Goal: Task Accomplishment & Management: Use online tool/utility

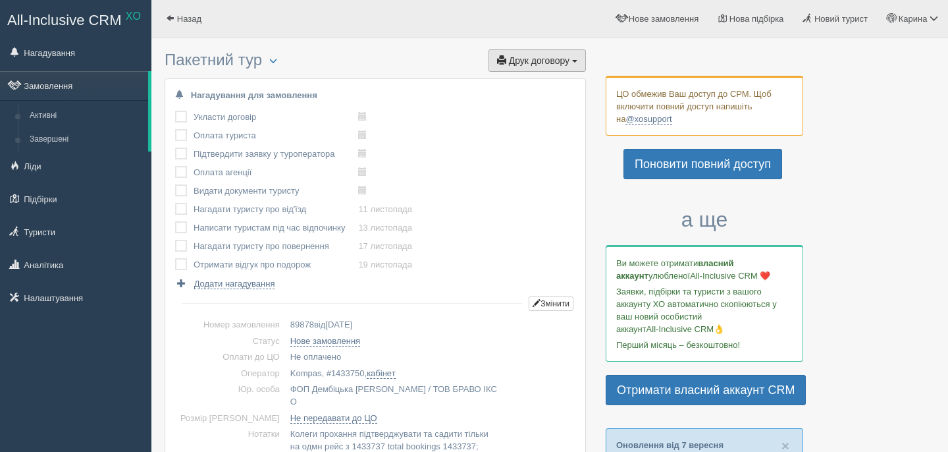
click at [528, 49] on button "Друк договору Друк" at bounding box center [537, 60] width 97 height 22
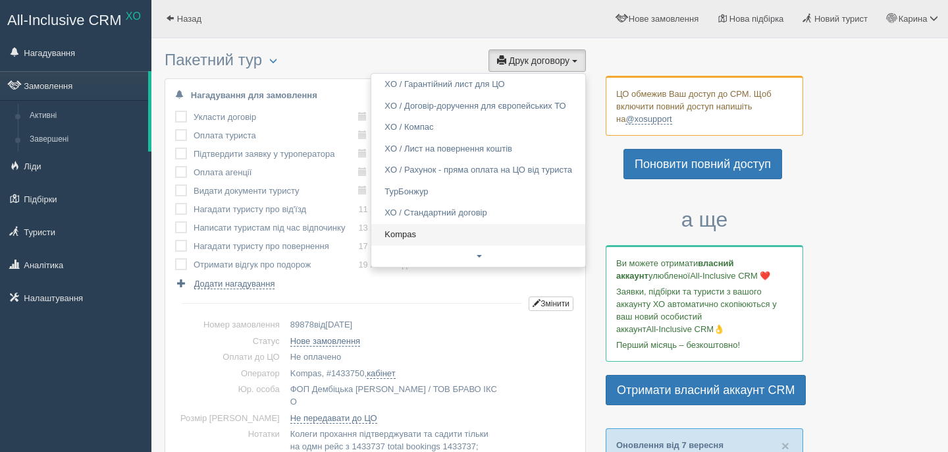
click at [404, 243] on link "Kompas" at bounding box center [478, 235] width 214 height 22
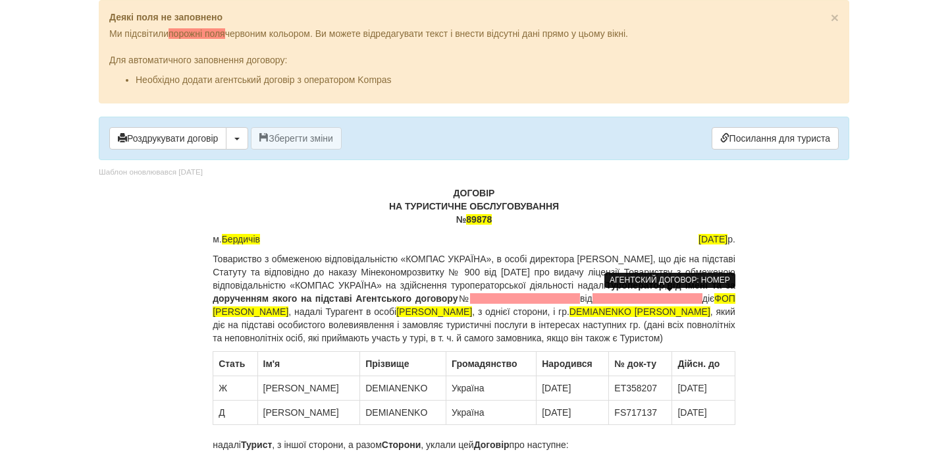
click at [580, 297] on span at bounding box center [525, 298] width 110 height 11
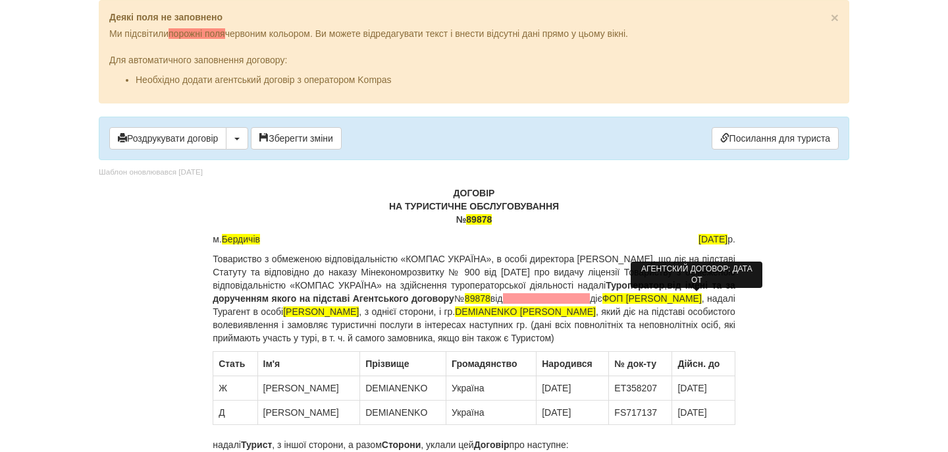
click at [591, 299] on span at bounding box center [547, 298] width 88 height 11
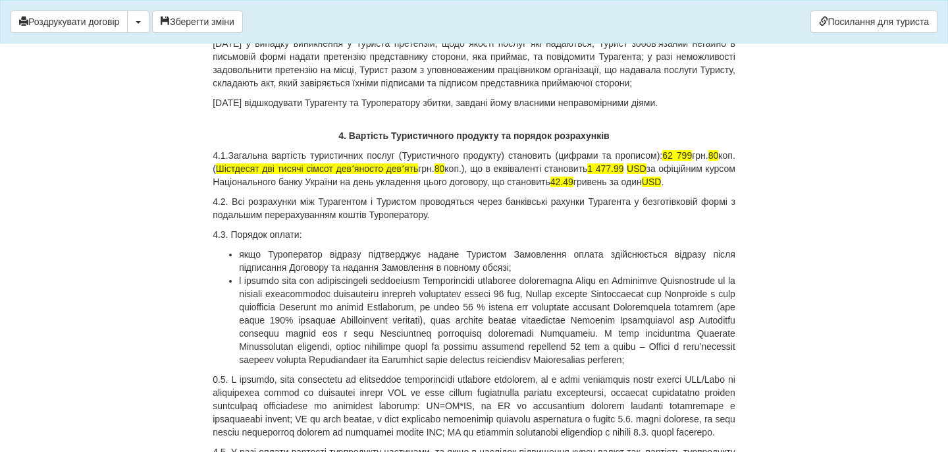
scroll to position [3773, 0]
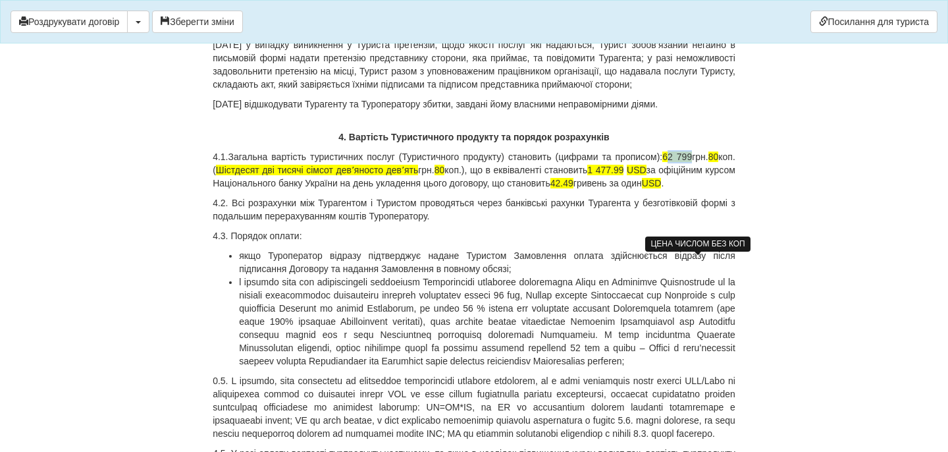
drag, startPoint x: 689, startPoint y: 259, endPoint x: 714, endPoint y: 261, distance: 25.1
click at [714, 190] on p "4.1.Загальна вартість туристичних послуг (Туристичного продукту) становить (циф…" at bounding box center [474, 170] width 523 height 40
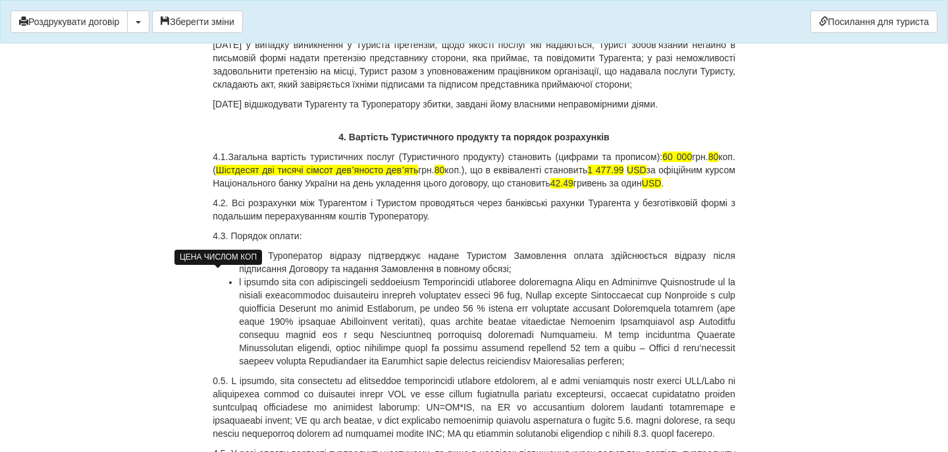
click at [708, 162] on span "80" at bounding box center [713, 156] width 11 height 11
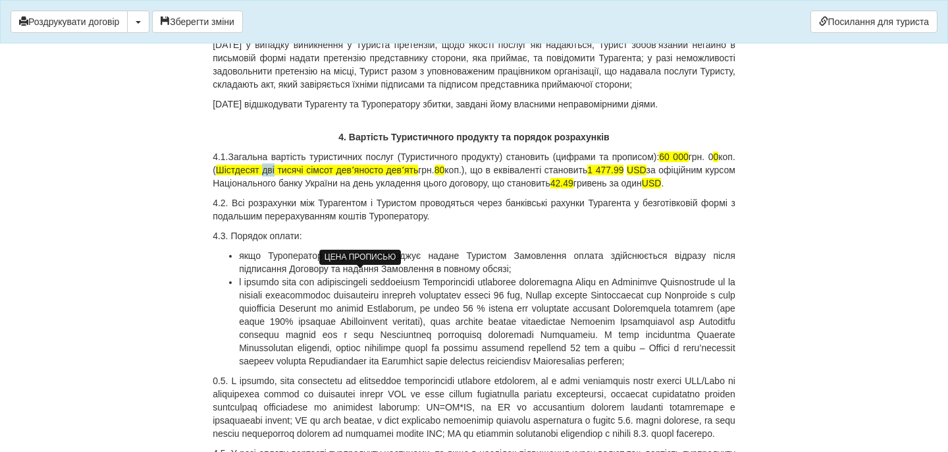
drag, startPoint x: 302, startPoint y: 275, endPoint x: 315, endPoint y: 274, distance: 13.2
click at [315, 175] on span "Шістдесят дві тисячі сімсот девʼяносто девʼять" at bounding box center [317, 170] width 202 height 11
click at [332, 175] on span "Шістдесят тисячі сімсот девʼяносто девʼять" at bounding box center [312, 170] width 192 height 11
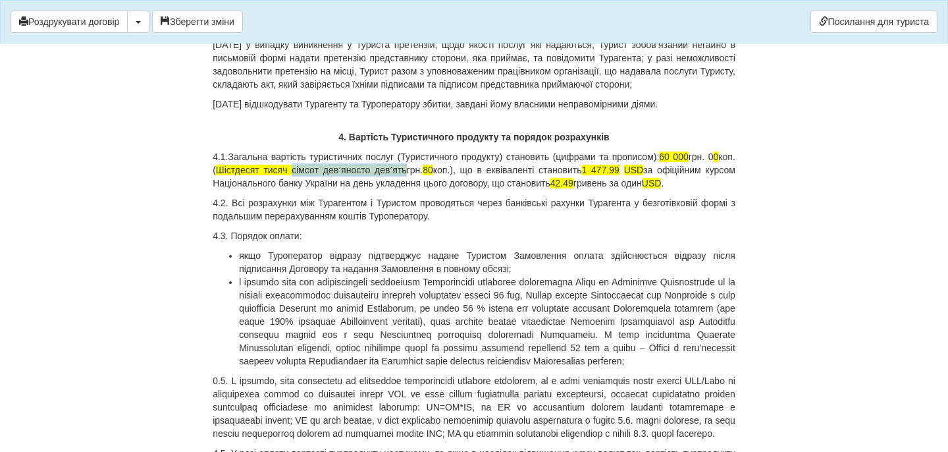
drag, startPoint x: 336, startPoint y: 275, endPoint x: 454, endPoint y: 278, distance: 118.6
click at [454, 190] on p "4.1.Загальна вартість туристичних послуг (Туристичного продукту) становить (циф…" at bounding box center [474, 170] width 523 height 40
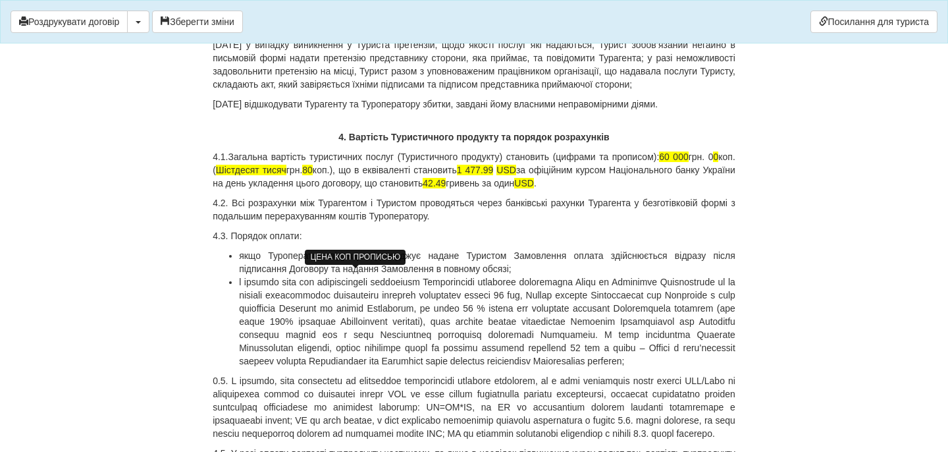
click at [313, 175] on span "80" at bounding box center [307, 170] width 11 height 11
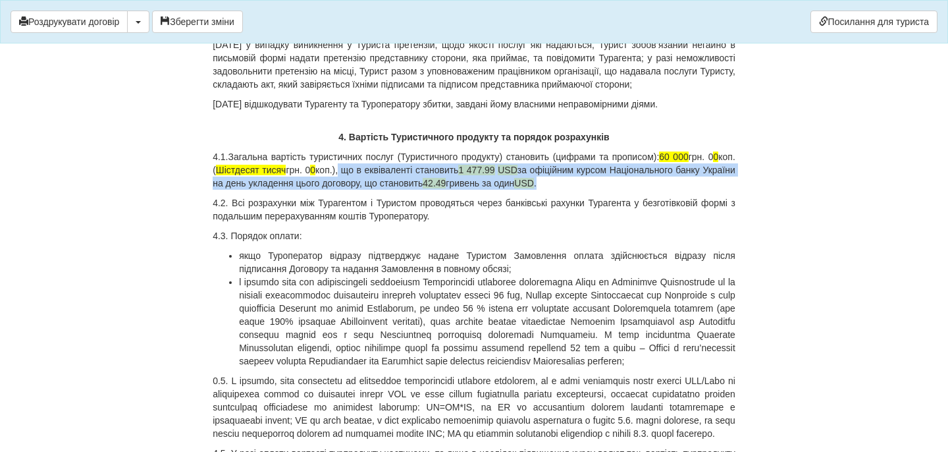
drag, startPoint x: 384, startPoint y: 279, endPoint x: 639, endPoint y: 285, distance: 254.2
click at [639, 190] on p "4.1.Загальна вартість туристичних послуг (Туристичного продукту) становить (циф…" at bounding box center [474, 170] width 523 height 40
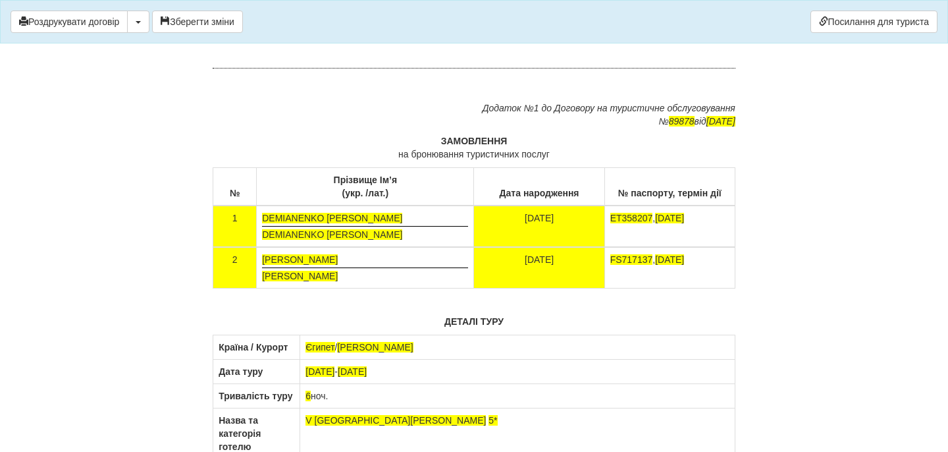
scroll to position [7868, 0]
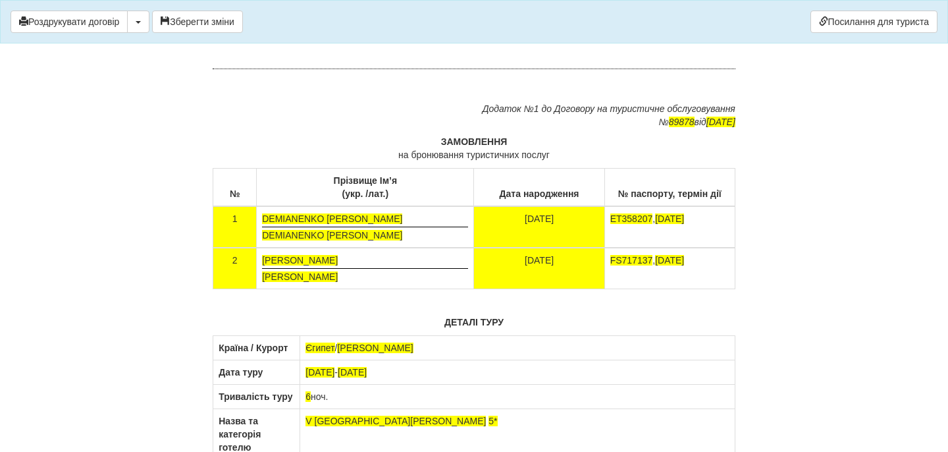
drag, startPoint x: 611, startPoint y: 225, endPoint x: 479, endPoint y: 179, distance: 139.5
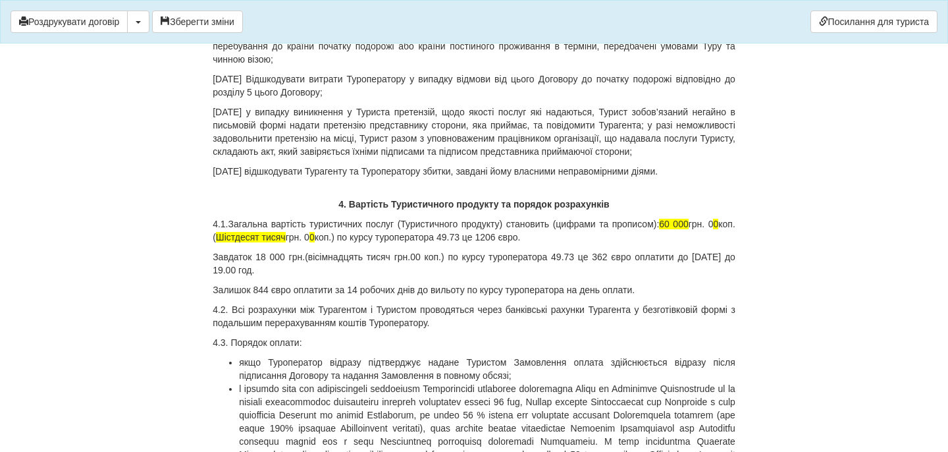
scroll to position [3896, 0]
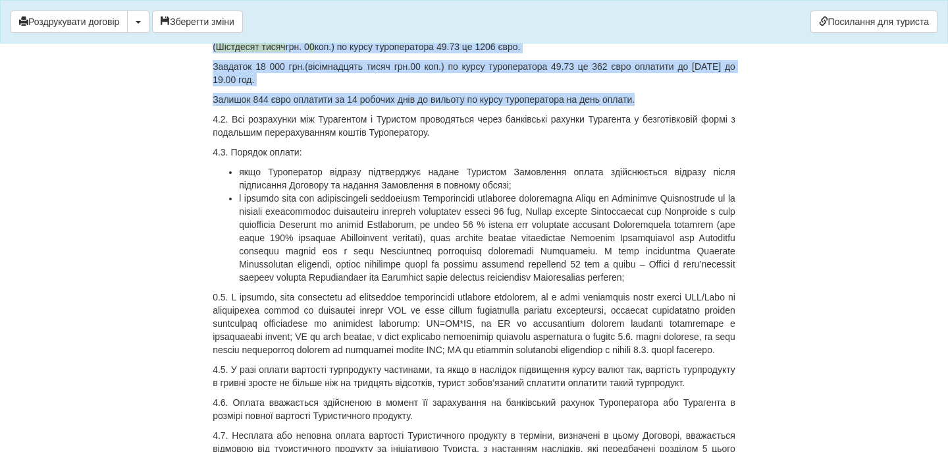
drag, startPoint x: 683, startPoint y: 138, endPoint x: 704, endPoint y: 207, distance: 71.4
copy div "60 000 грн. 0 0 коп. ( Шістдесят тисяч грн. 0 0 коп.) по курсу туроператора 49.…"
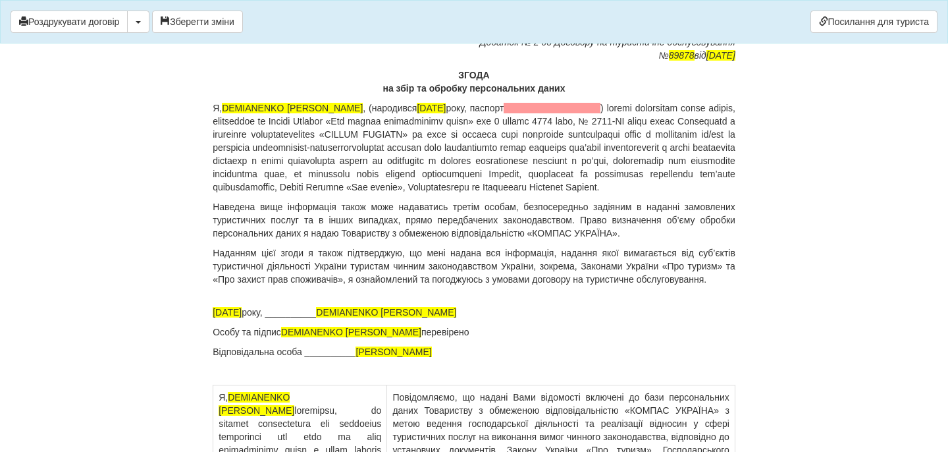
scroll to position [8741, 0]
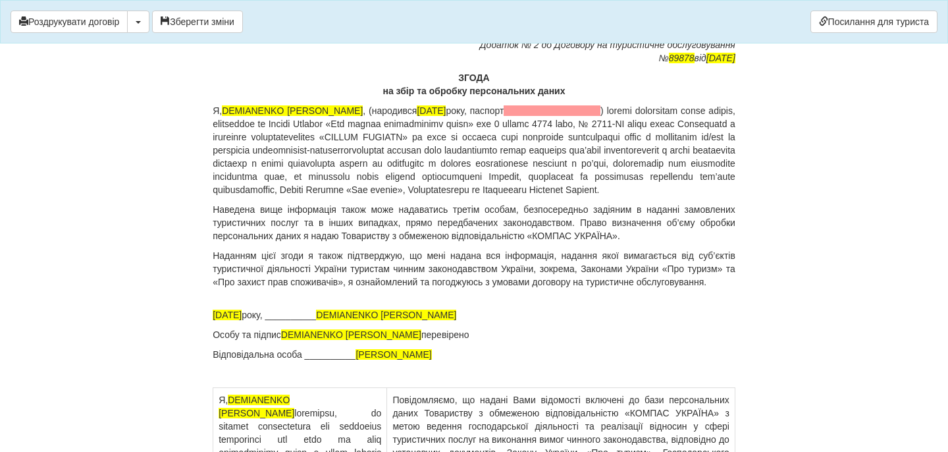
drag, startPoint x: 392, startPoint y: 170, endPoint x: 471, endPoint y: 209, distance: 88.0
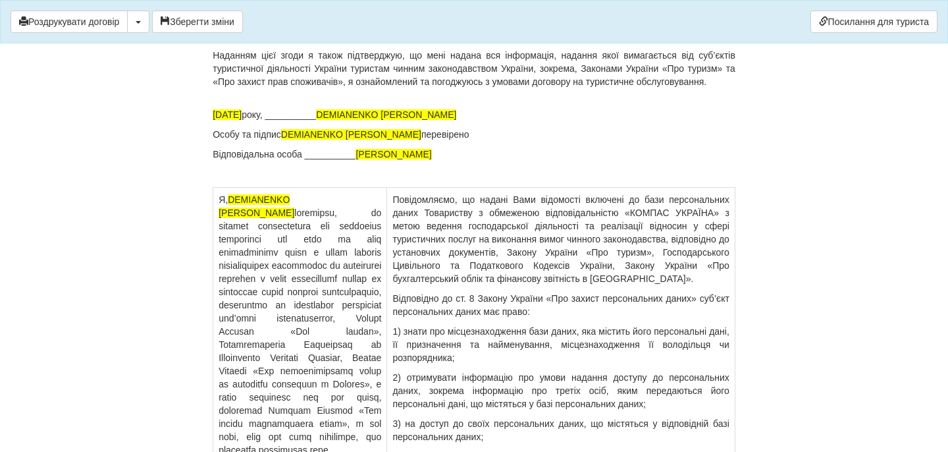
scroll to position [8978, 0]
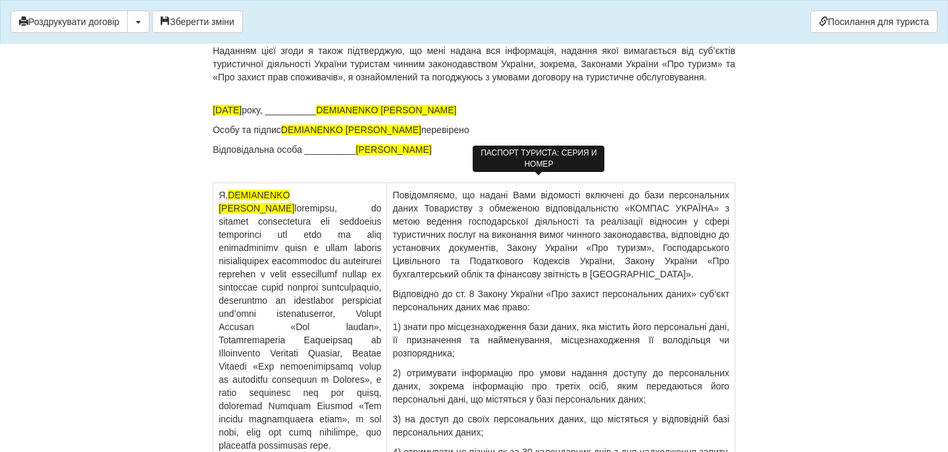
drag, startPoint x: 453, startPoint y: 186, endPoint x: 579, endPoint y: 180, distance: 126.5
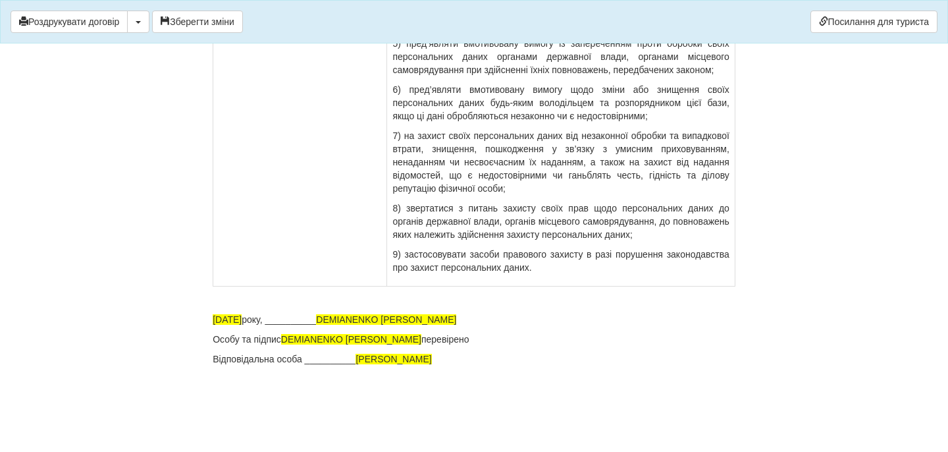
scroll to position [9762, 0]
click at [199, 7] on div "Роздрукувати договір Скачати PDF Зберегти зміни Посилання для туриста" at bounding box center [474, 21] width 948 height 43
click at [204, 12] on button "Зберегти зміни" at bounding box center [197, 22] width 91 height 22
click at [128, 11] on button "Роздрукувати договір" at bounding box center [69, 22] width 117 height 22
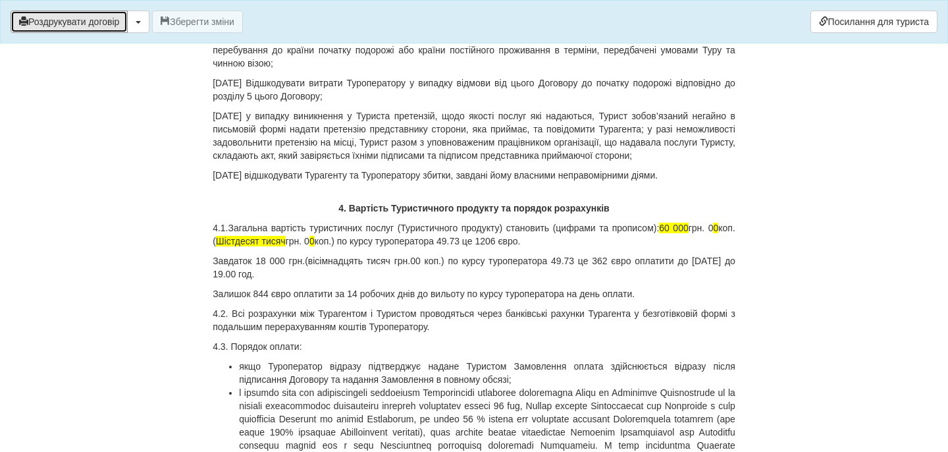
scroll to position [3847, 0]
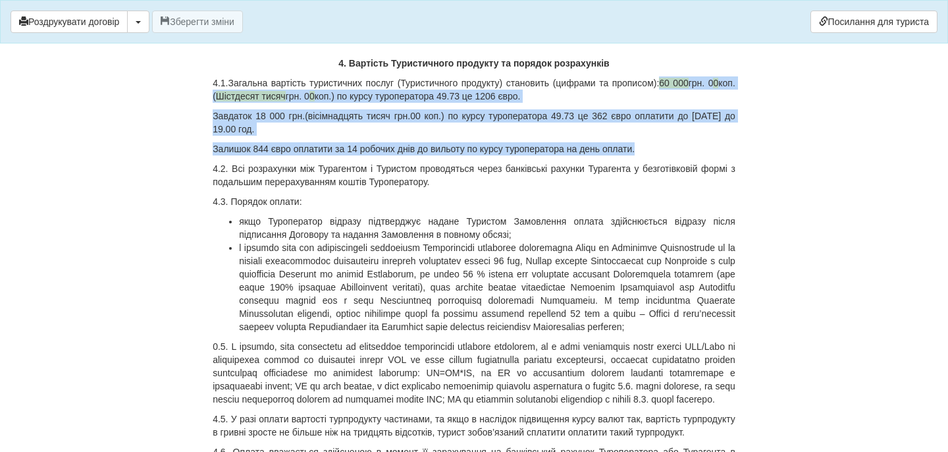
drag, startPoint x: 683, startPoint y: 189, endPoint x: 701, endPoint y: 248, distance: 62.1
copy div "60 000 грн. 0 0 коп. ( Шістдесят тисяч грн. 0 0 коп.) по курсу туроператора 49.…"
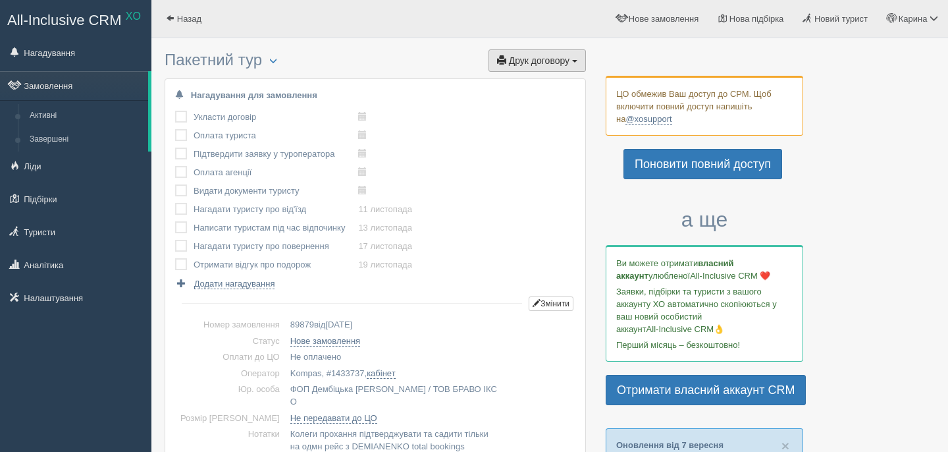
click at [545, 62] on span "Друк договору" at bounding box center [539, 60] width 61 height 11
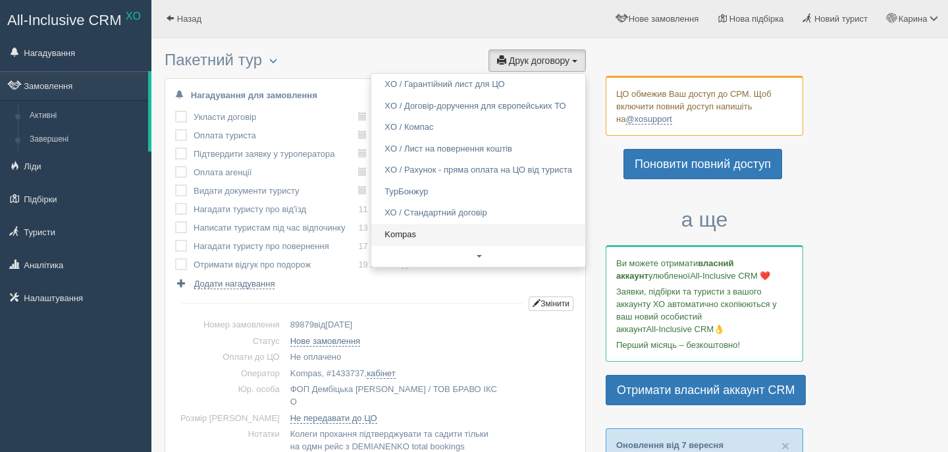
click at [414, 228] on link "Kompas" at bounding box center [478, 235] width 214 height 22
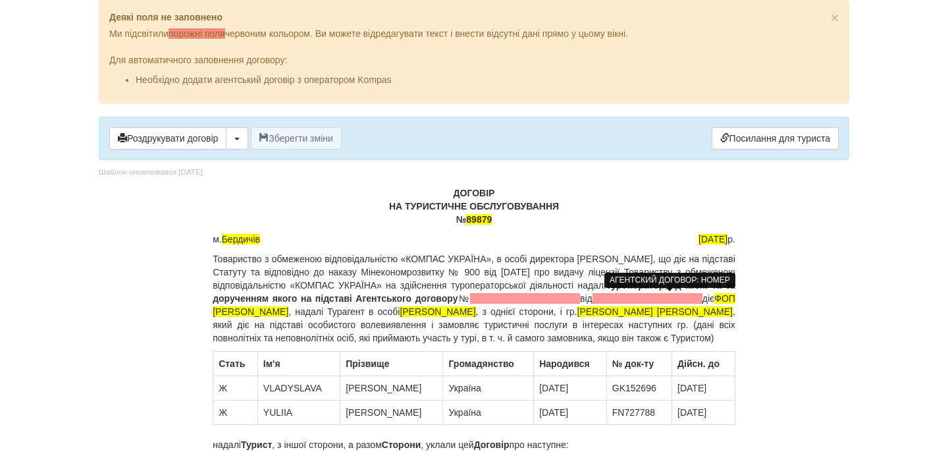
click at [580, 296] on span at bounding box center [525, 298] width 110 height 11
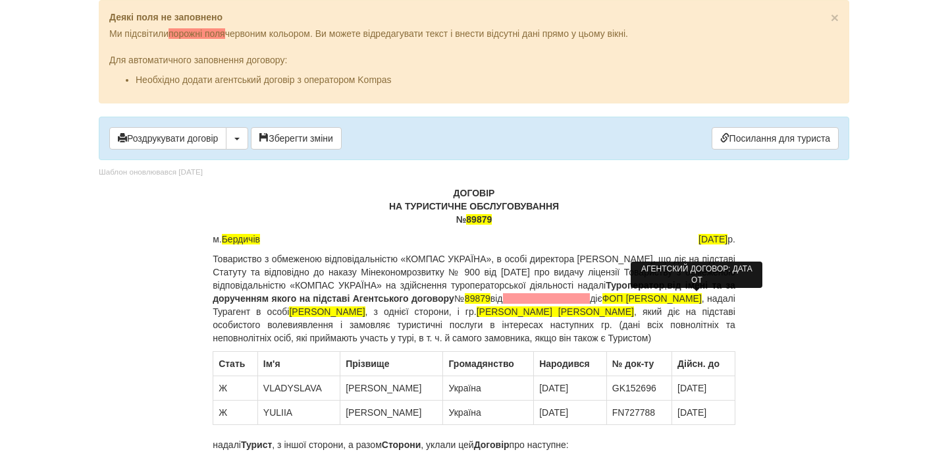
click at [591, 303] on span at bounding box center [547, 298] width 88 height 11
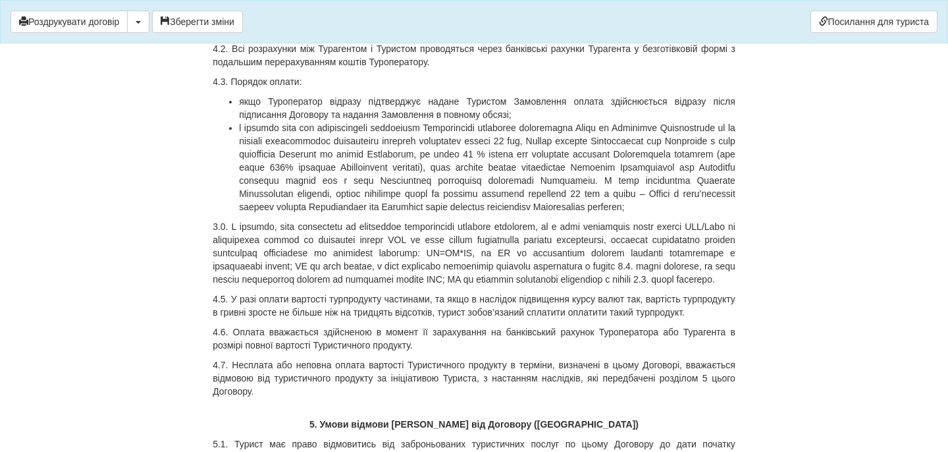
scroll to position [3847, 0]
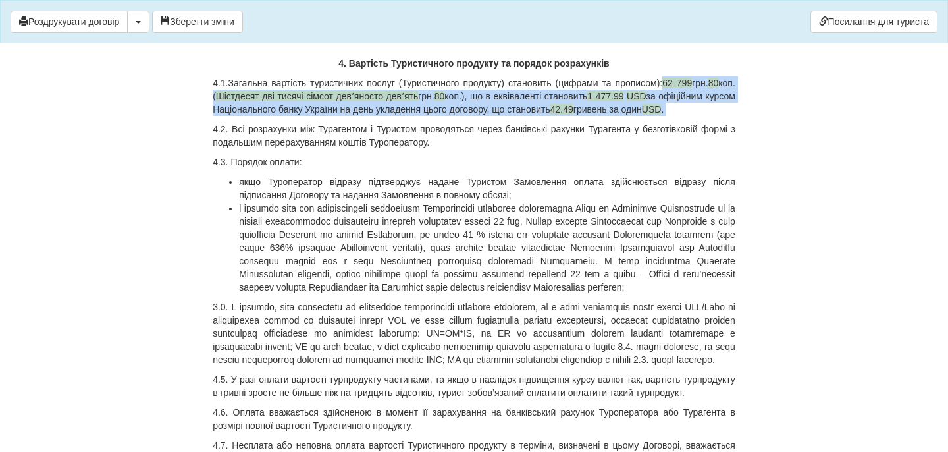
drag, startPoint x: 683, startPoint y: 188, endPoint x: 712, endPoint y: 239, distance: 58.4
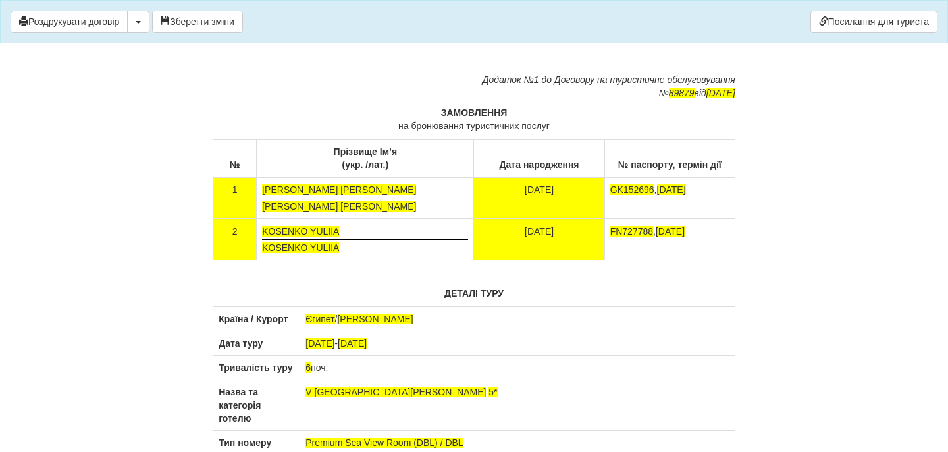
scroll to position [7887, 0]
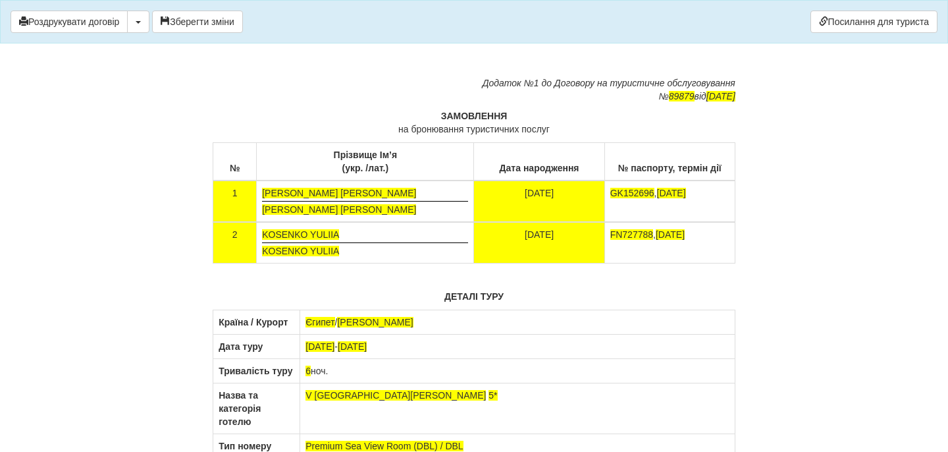
drag, startPoint x: 479, startPoint y: 147, endPoint x: 605, endPoint y: 200, distance: 136.6
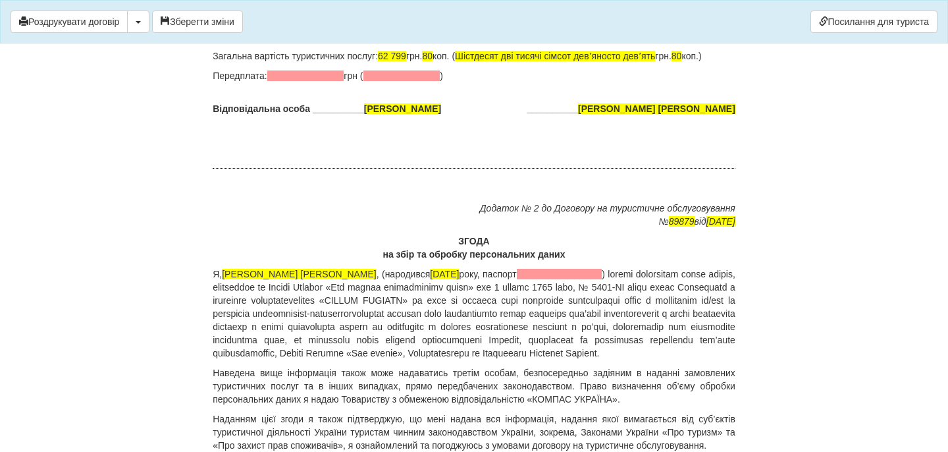
scroll to position [8620, 0]
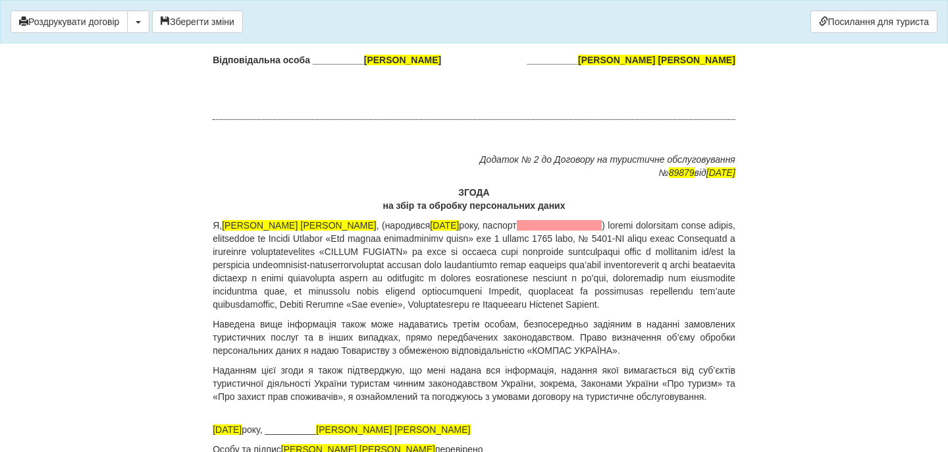
drag, startPoint x: 391, startPoint y: 283, endPoint x: 474, endPoint y: 321, distance: 91.1
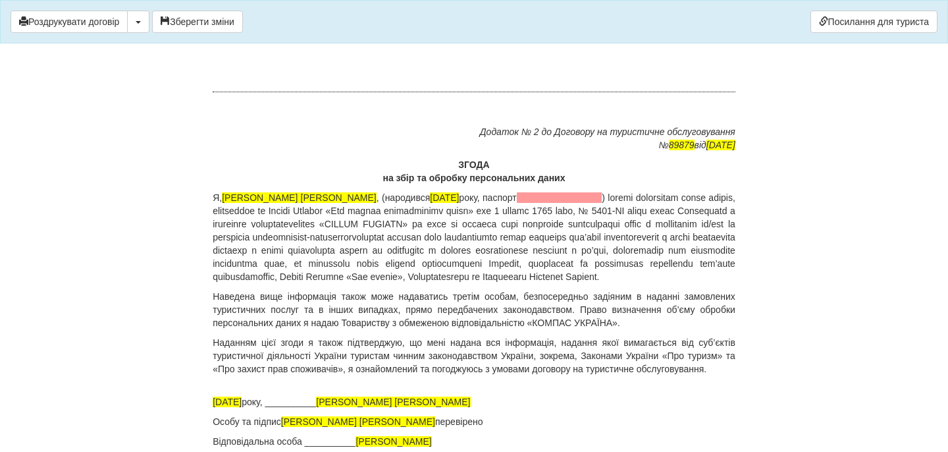
scroll to position [8977, 0]
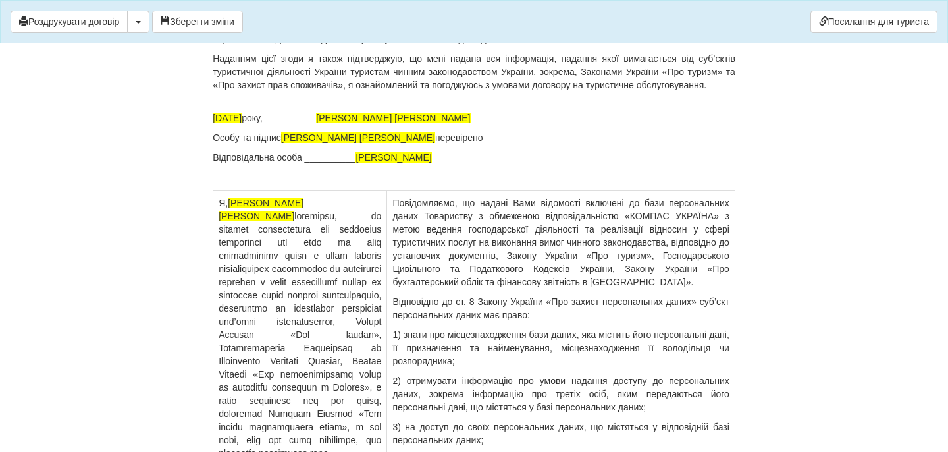
drag, startPoint x: 458, startPoint y: 193, endPoint x: 581, endPoint y: 193, distance: 123.1
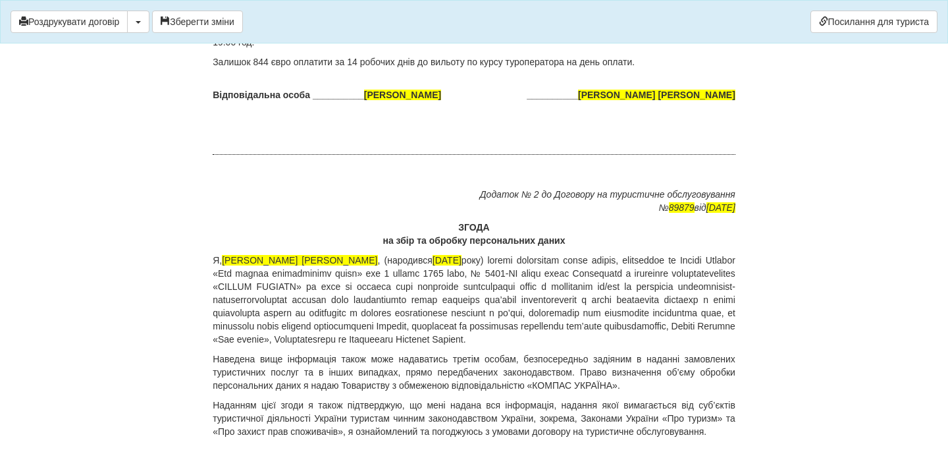
scroll to position [8655, 0]
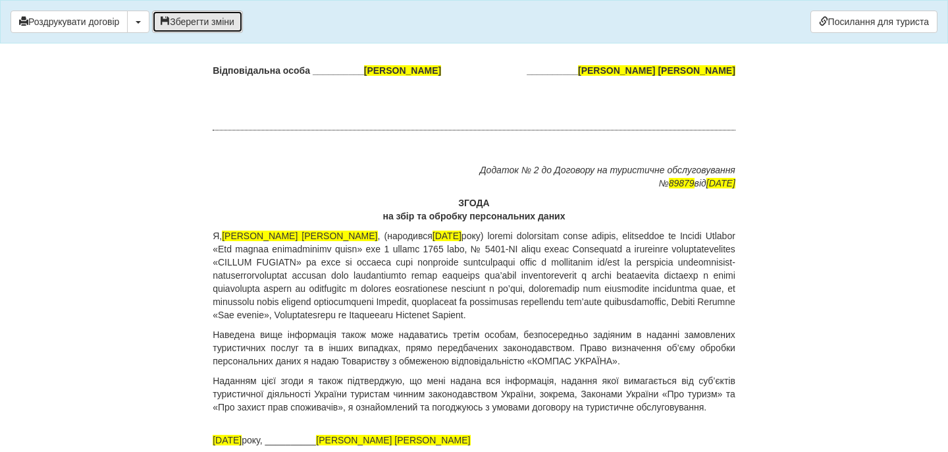
click at [226, 22] on button "Зберегти зміни" at bounding box center [197, 22] width 91 height 22
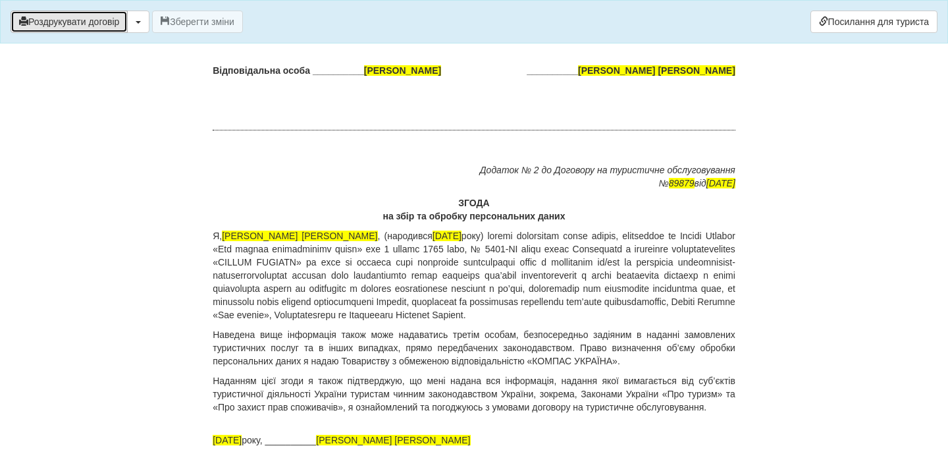
click at [101, 20] on button "Роздрукувати договір" at bounding box center [69, 22] width 117 height 22
